Goal: Transaction & Acquisition: Purchase product/service

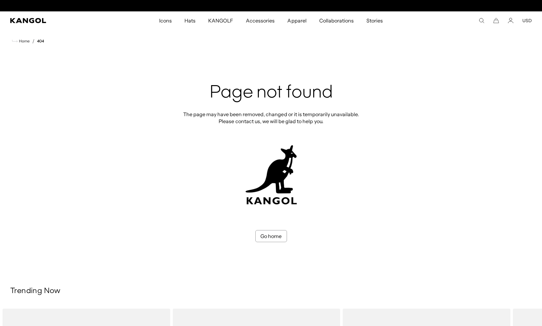
scroll to position [0, 130]
